Goal: Transaction & Acquisition: Purchase product/service

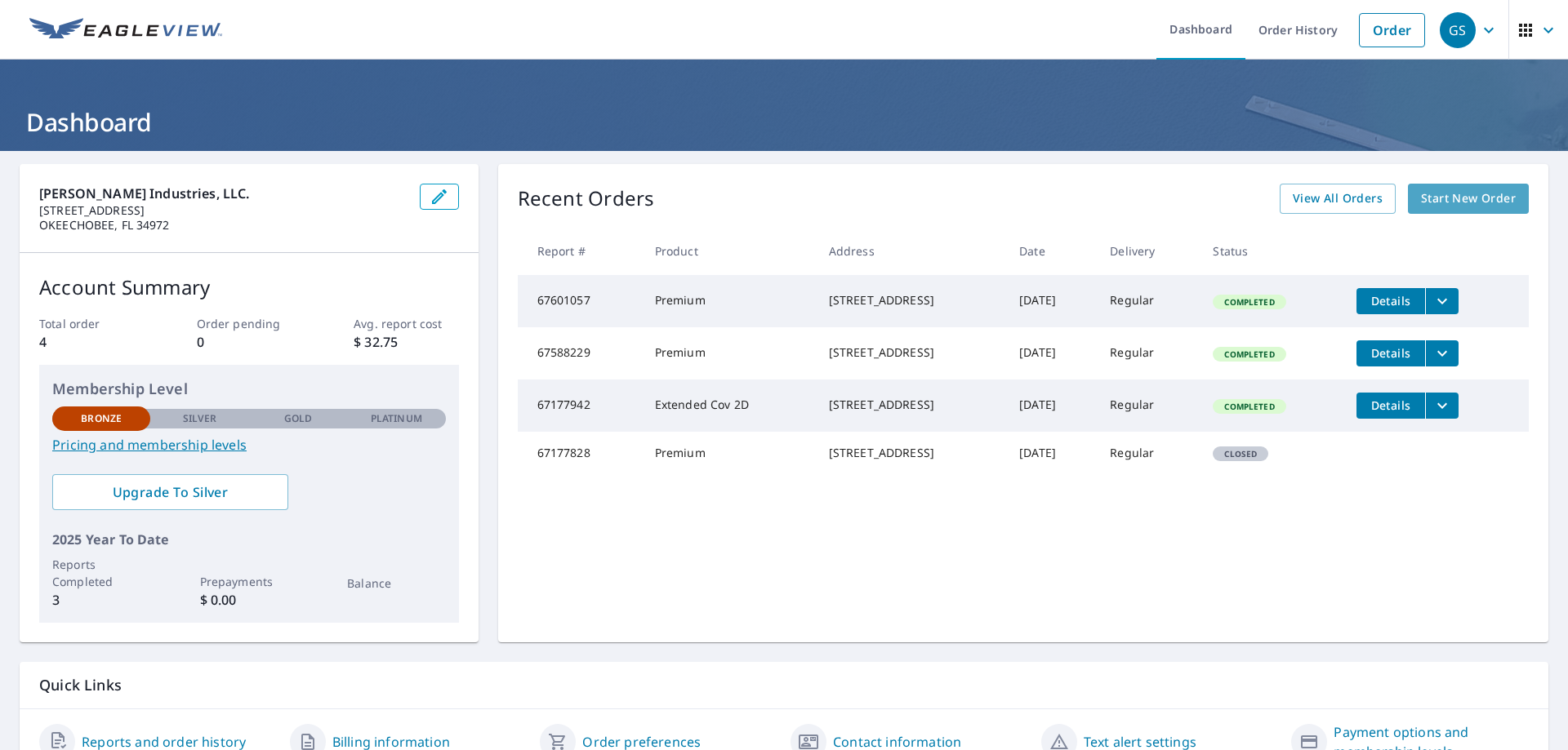
click at [1447, 203] on span "Start New Order" at bounding box center [1468, 198] width 94 height 20
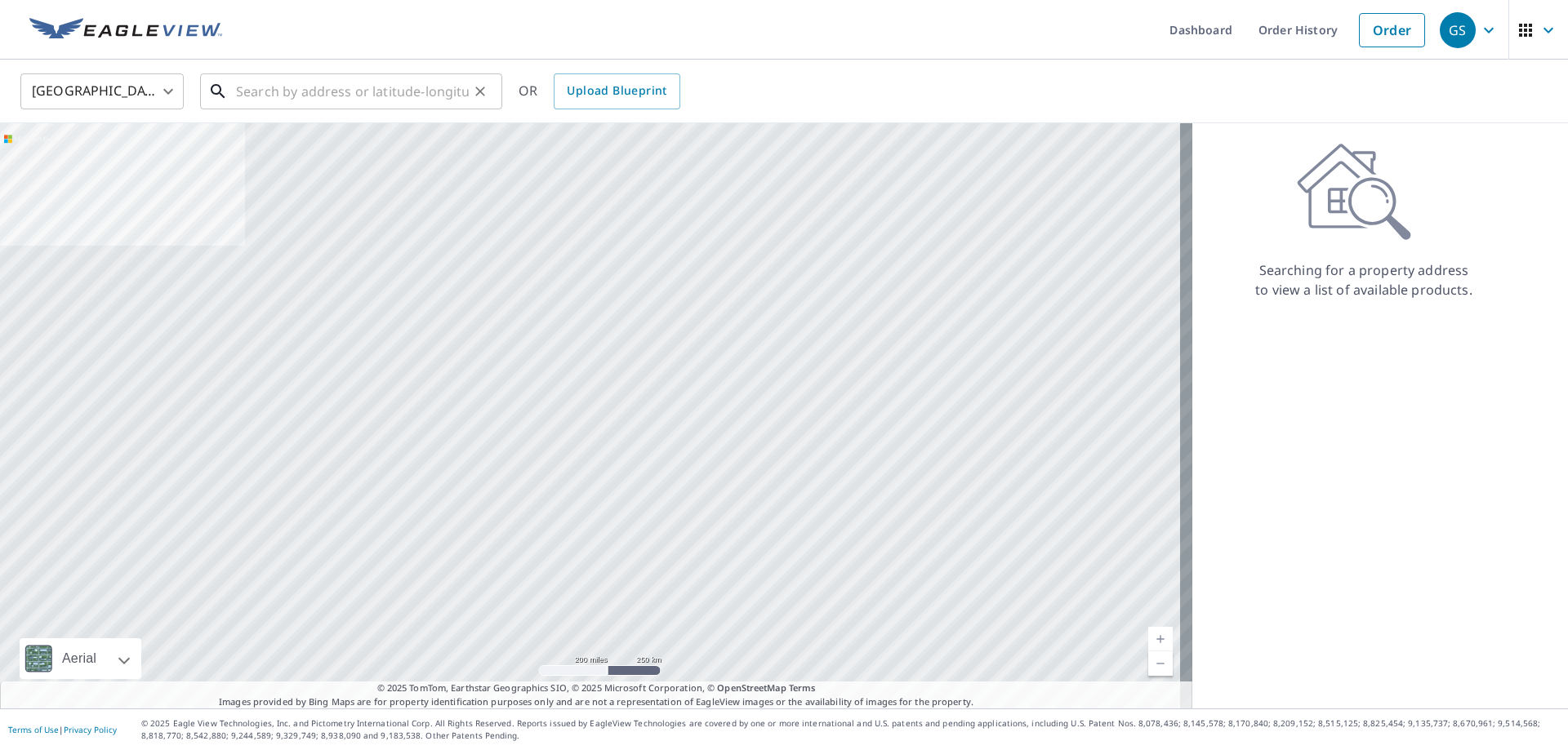
click at [280, 90] on input "text" at bounding box center [353, 91] width 233 height 46
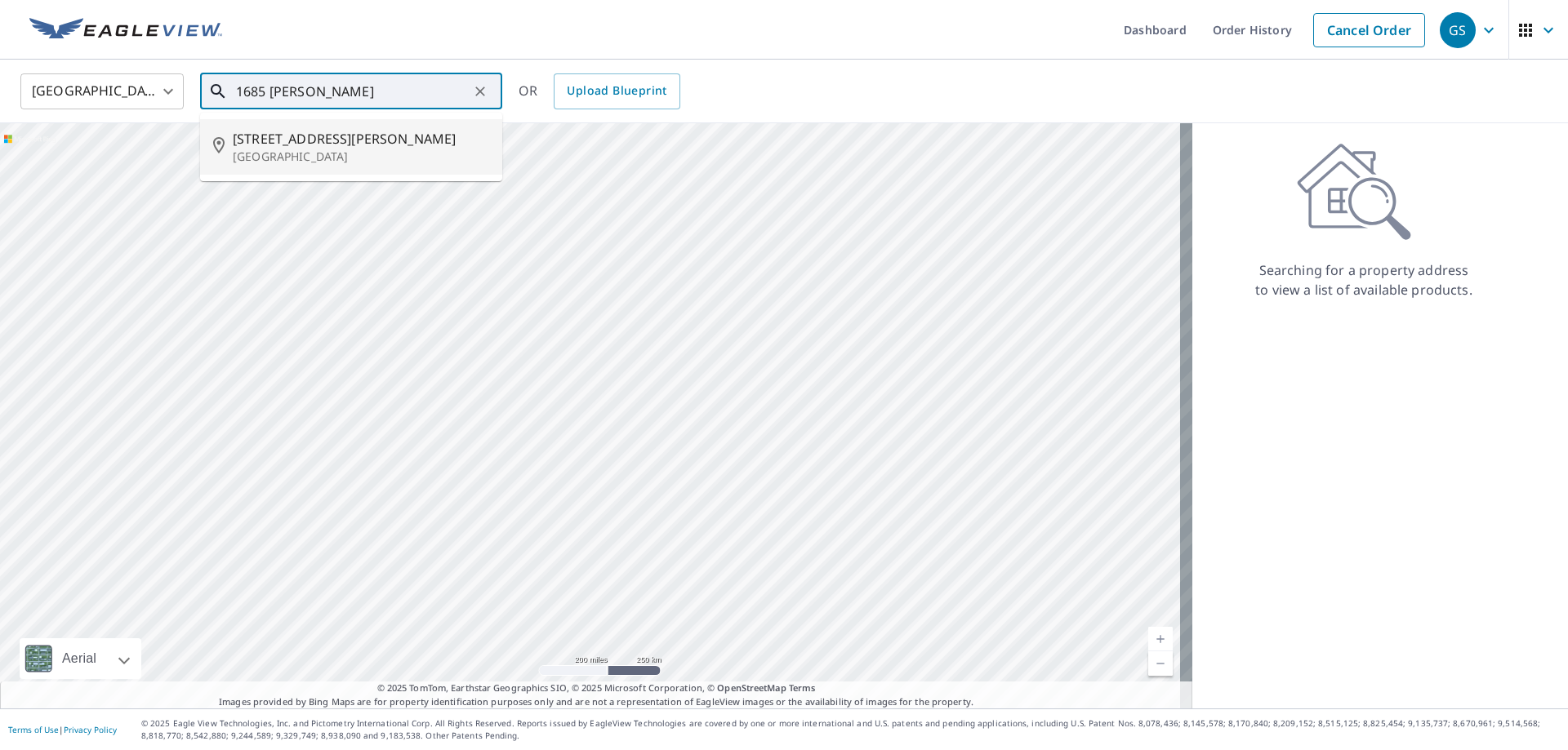
click at [267, 153] on p "[GEOGRAPHIC_DATA]" at bounding box center [360, 156] width 256 height 16
type input "[STREET_ADDRESS][PERSON_NAME]"
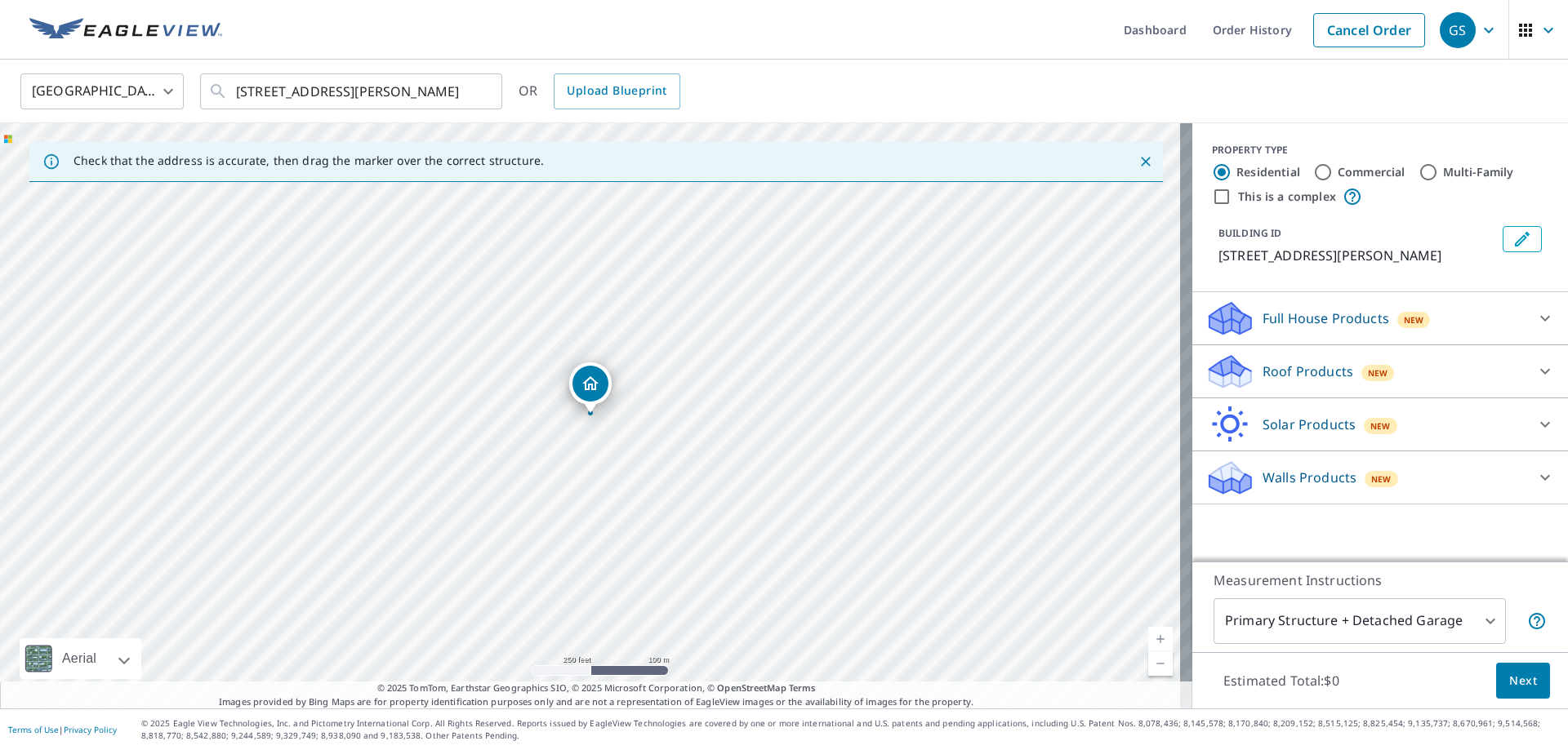
click at [1270, 381] on p "Roof Products" at bounding box center [1308, 372] width 91 height 20
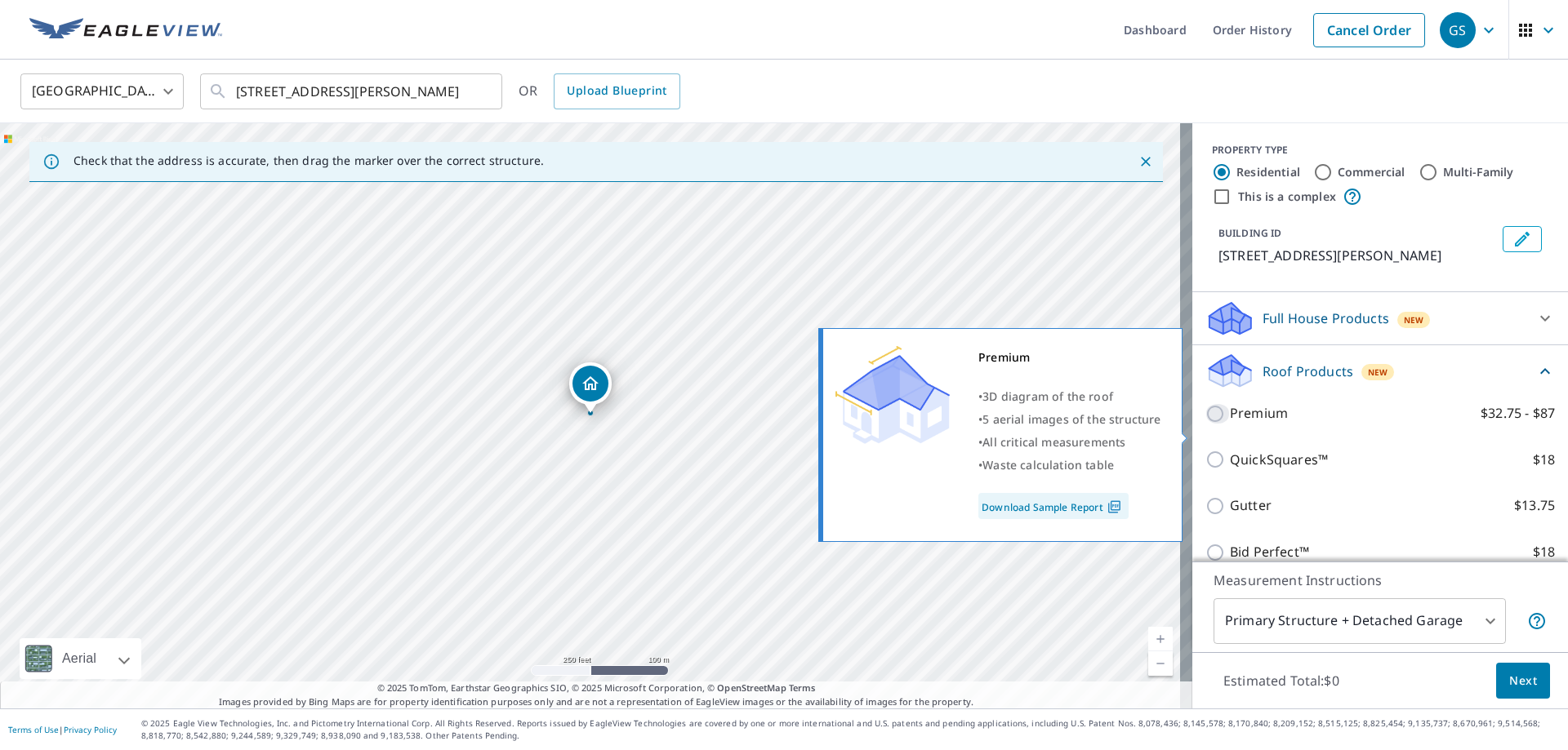
click at [1208, 424] on input "Premium $32.75 - $87" at bounding box center [1218, 414] width 25 height 20
checkbox input "true"
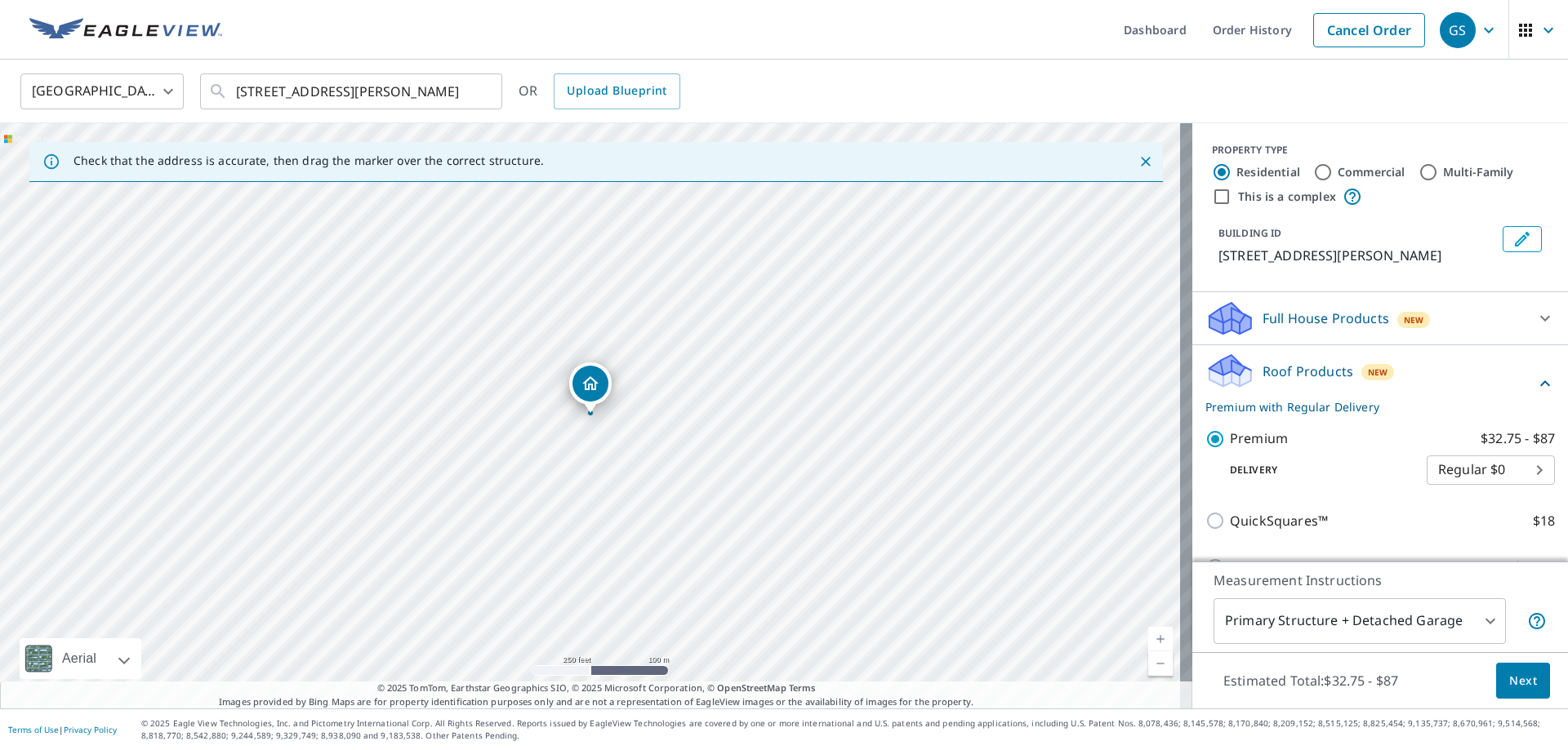
click at [1511, 676] on span "Next" at bounding box center [1522, 680] width 28 height 20
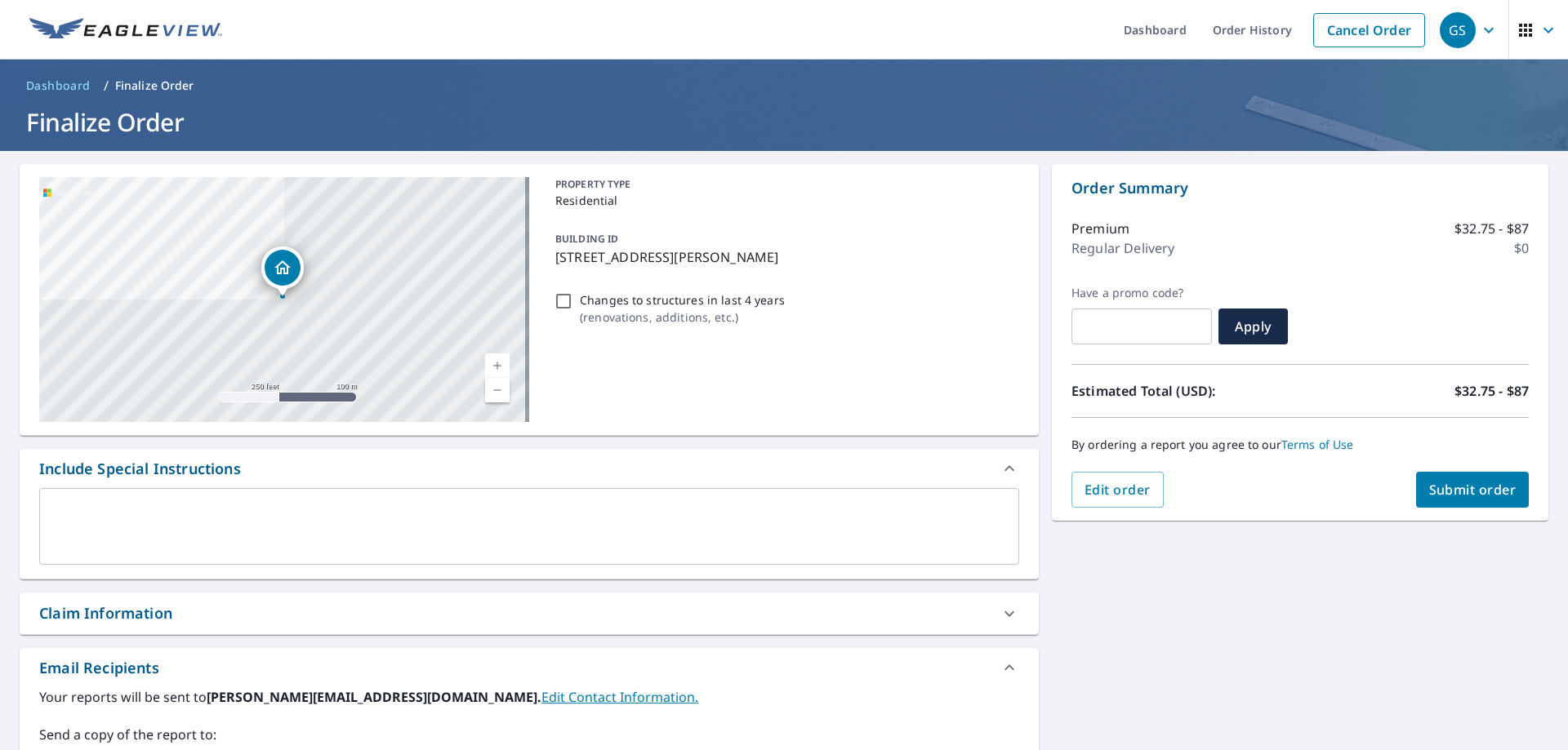
click at [1439, 484] on span "Submit order" at bounding box center [1474, 490] width 88 height 18
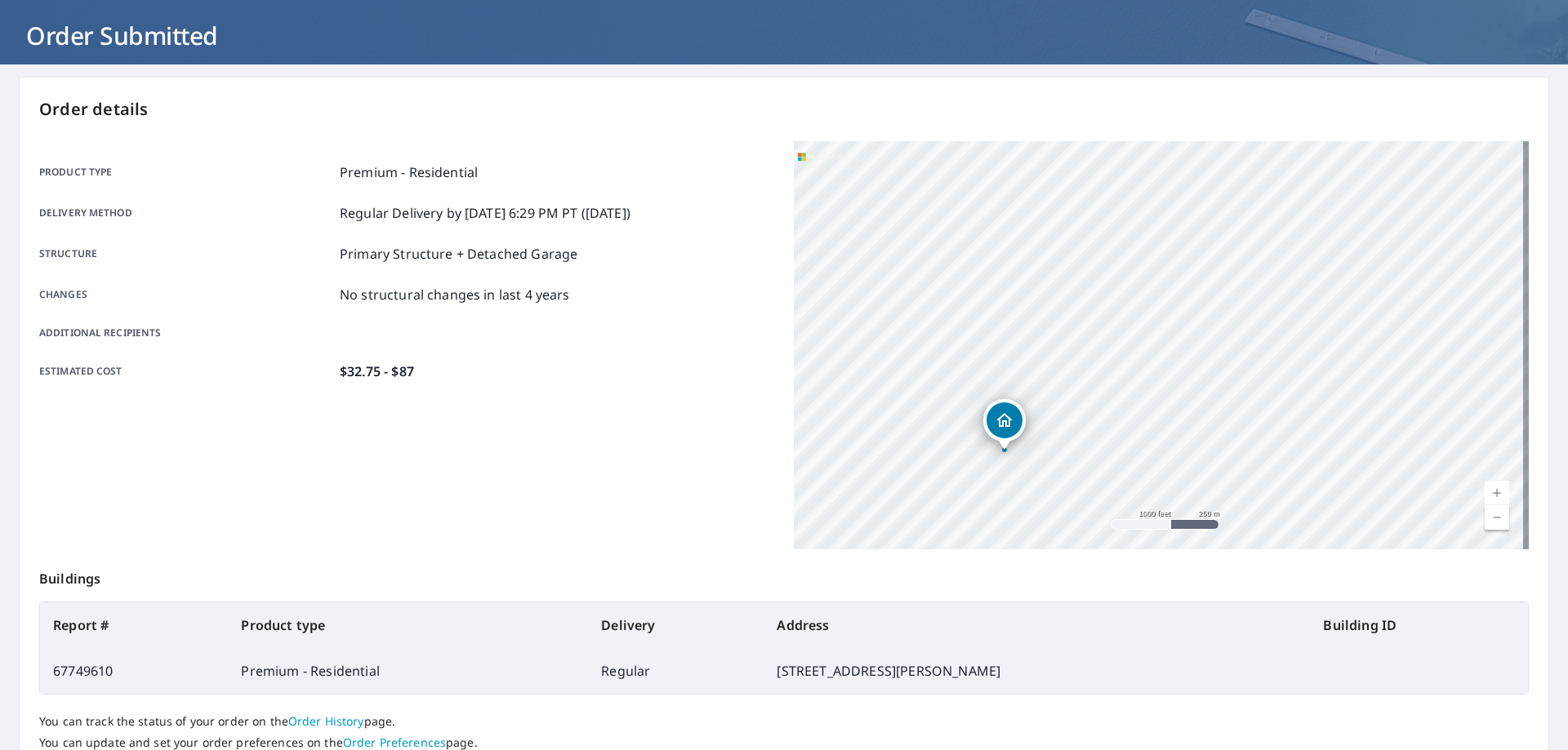
scroll to position [211, 0]
